Goal: Task Accomplishment & Management: Complete application form

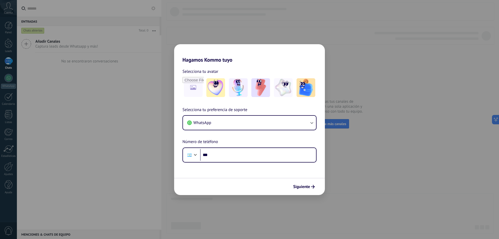
click at [356, 141] on div "Hagamos Kommo tuyo Selecciona tu avatar Selecciona tu preferencia de soporte Wh…" at bounding box center [249, 119] width 499 height 239
click at [355, 61] on div "Hagamos Kommo tuyo Selecciona tu avatar Selecciona tu preferencia de soporte Wh…" at bounding box center [249, 119] width 499 height 239
click at [247, 134] on div "Selecciona tu preferencia de soporte WhatsApp Número de teléfono Phone ***" at bounding box center [249, 135] width 151 height 56
click at [247, 25] on div "Hagamos Kommo tuyo Selecciona tu avatar Selecciona tu preferencia de soporte Wh…" at bounding box center [249, 119] width 499 height 239
click at [298, 188] on span "Siguiente" at bounding box center [301, 187] width 17 height 4
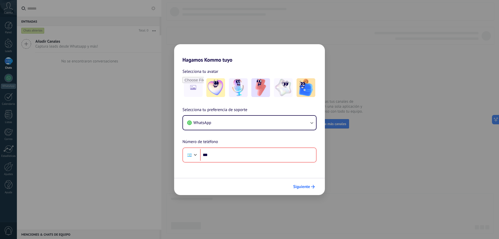
click at [298, 188] on span "Siguiente" at bounding box center [301, 187] width 17 height 4
